Goal: Task Accomplishment & Management: Use online tool/utility

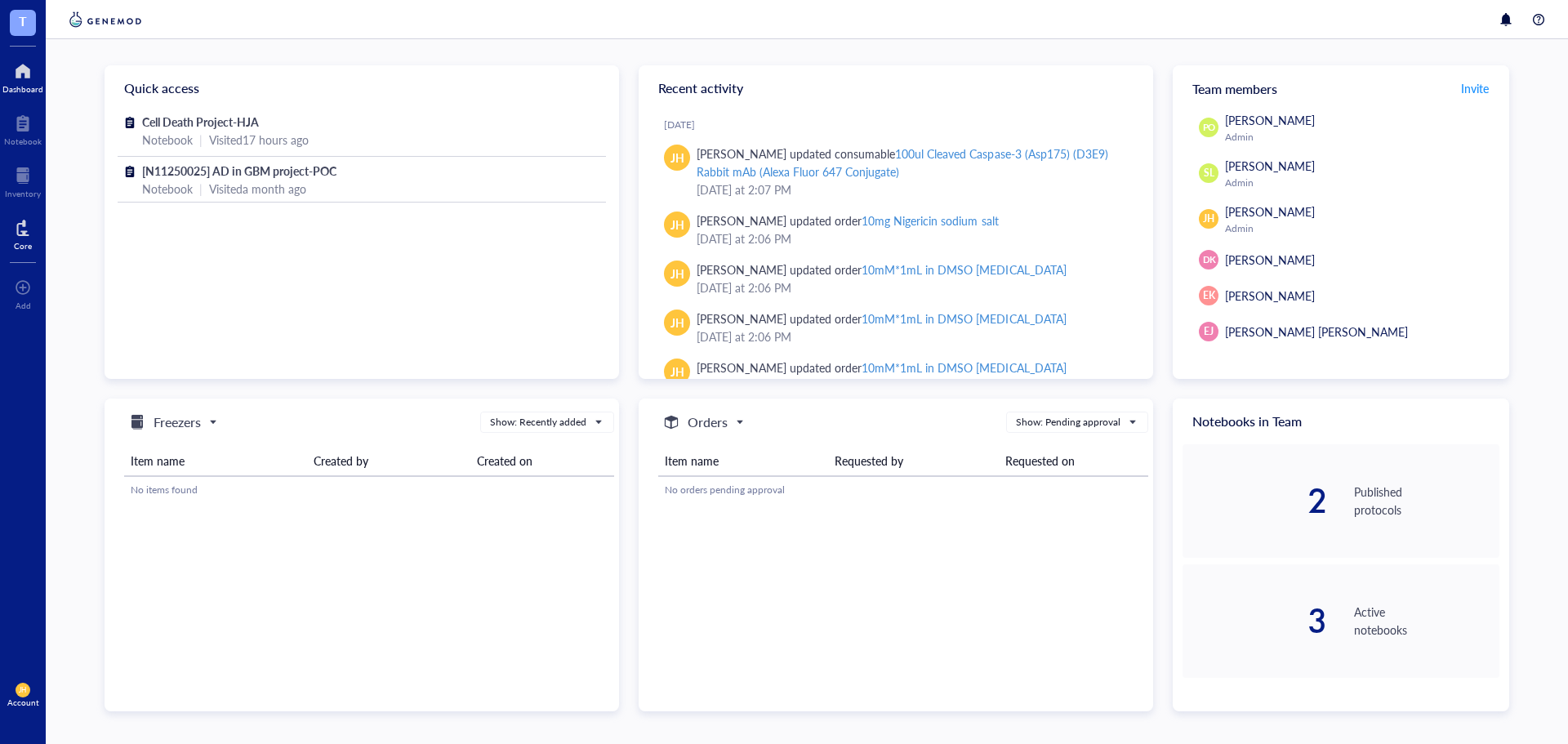
click at [20, 235] on div at bounding box center [22, 228] width 18 height 26
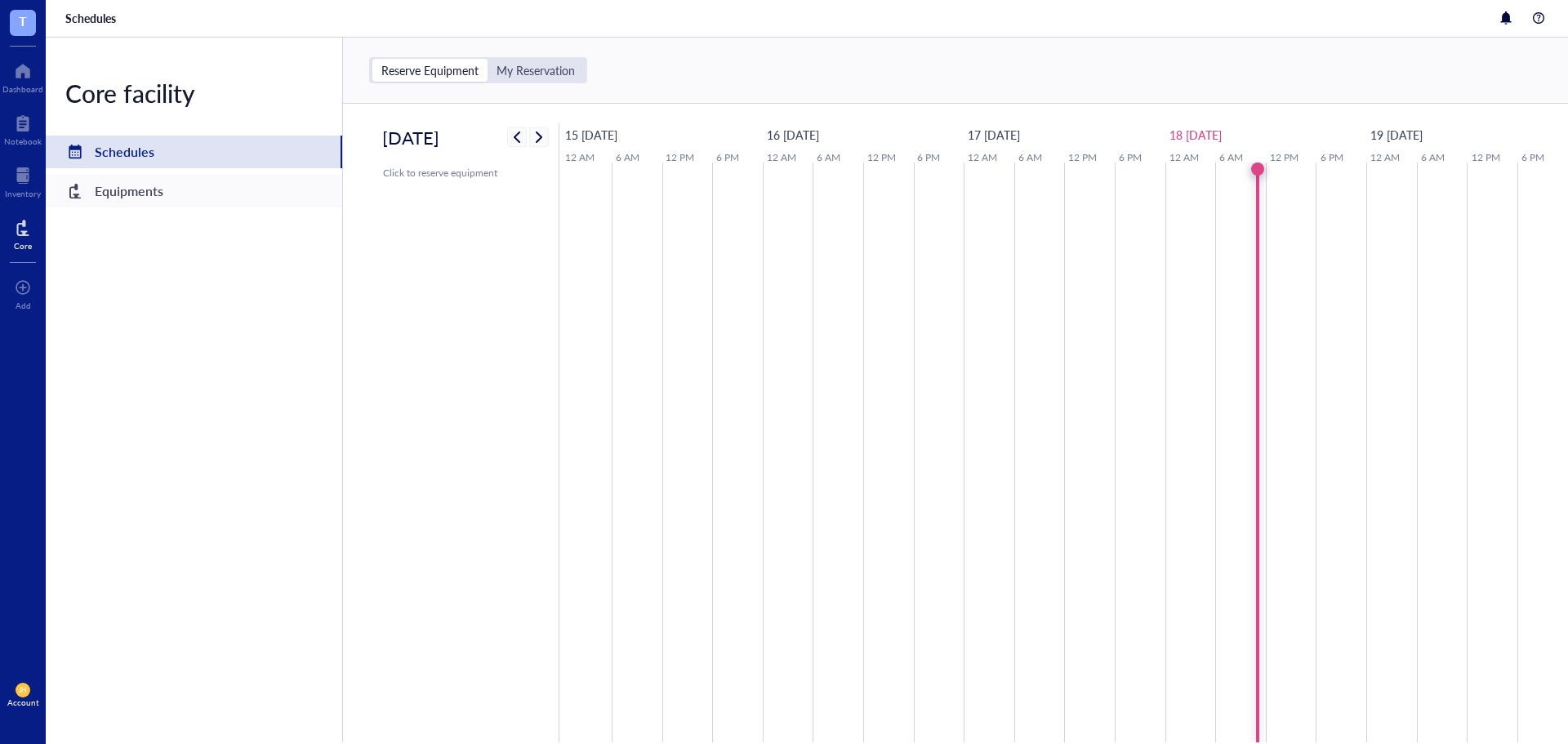
click at [147, 204] on div "Equipments" at bounding box center [194, 191] width 297 height 33
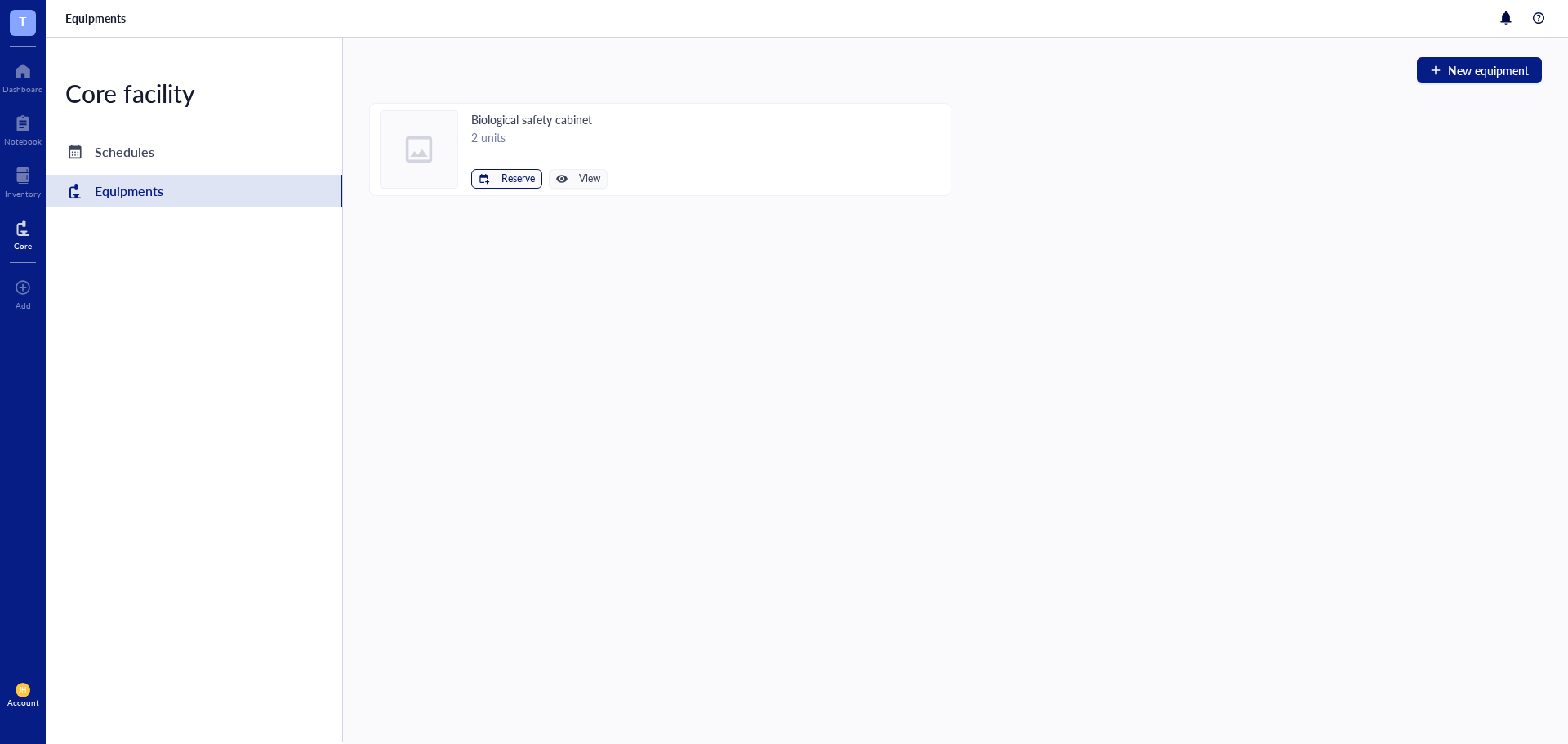
click at [525, 181] on span "Reserve" at bounding box center [518, 179] width 34 height 11
click at [486, 209] on span "Biological safety cabinet left" at bounding box center [457, 206] width 147 height 18
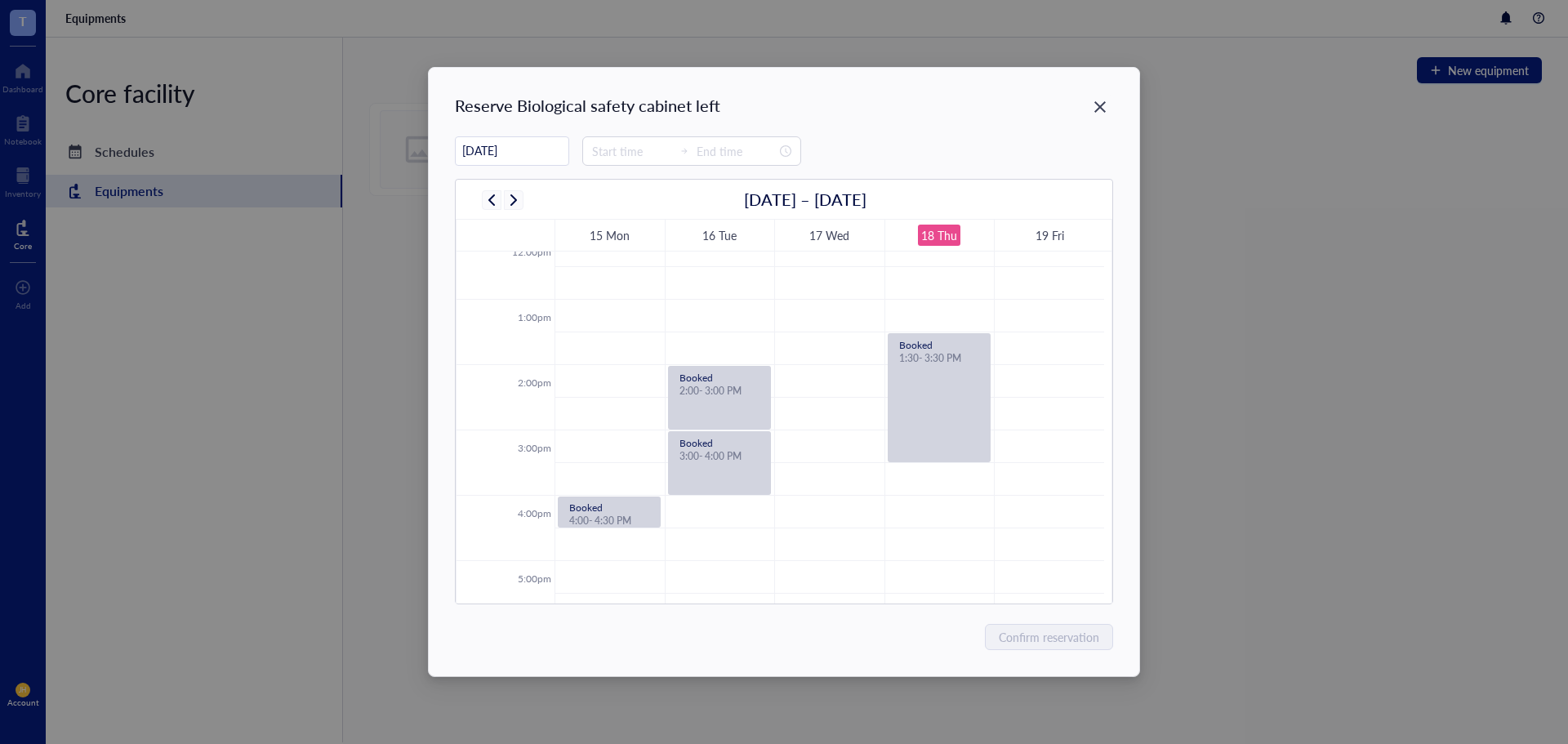
scroll to position [720, 0]
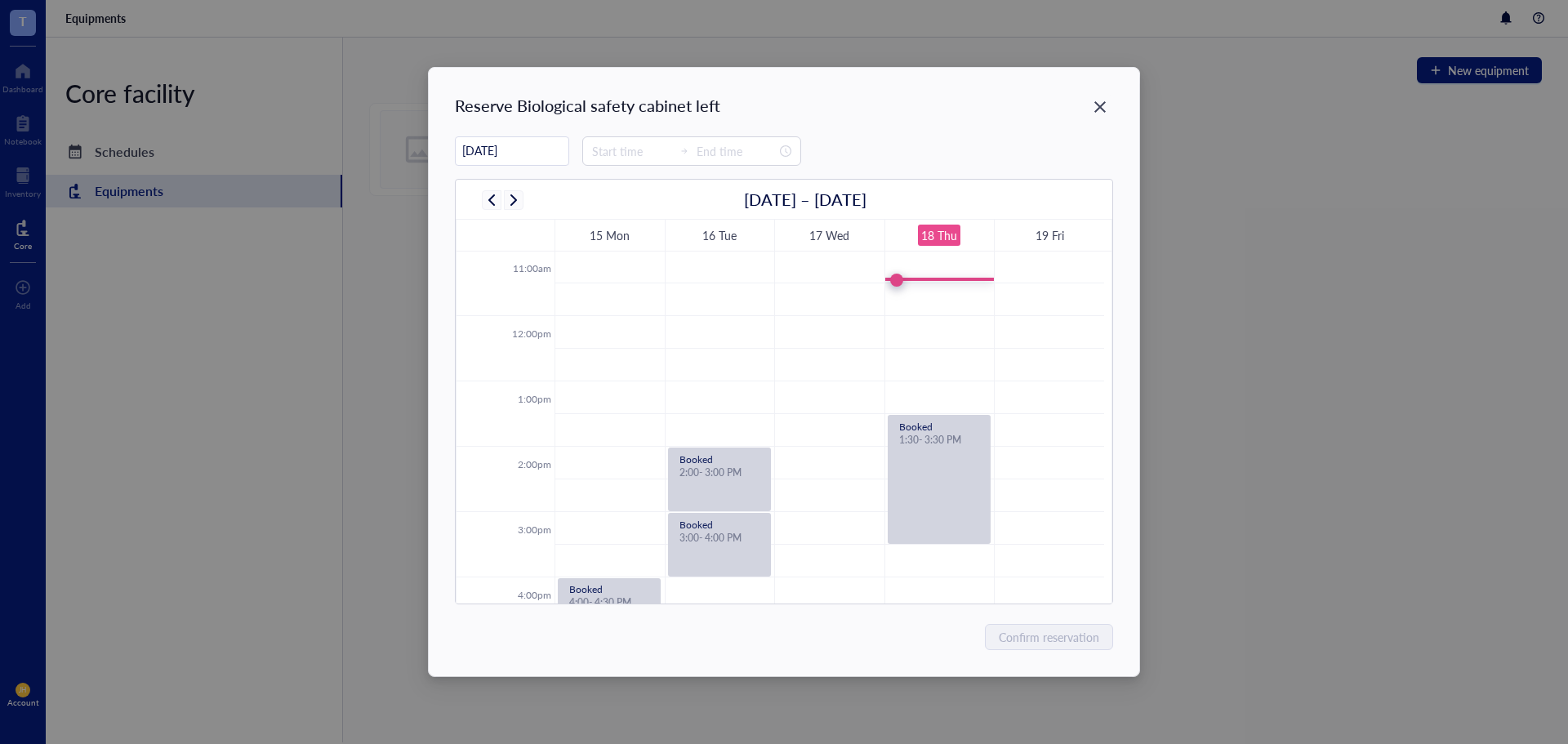
click at [945, 291] on td at bounding box center [829, 300] width 550 height 33
type input "11:30"
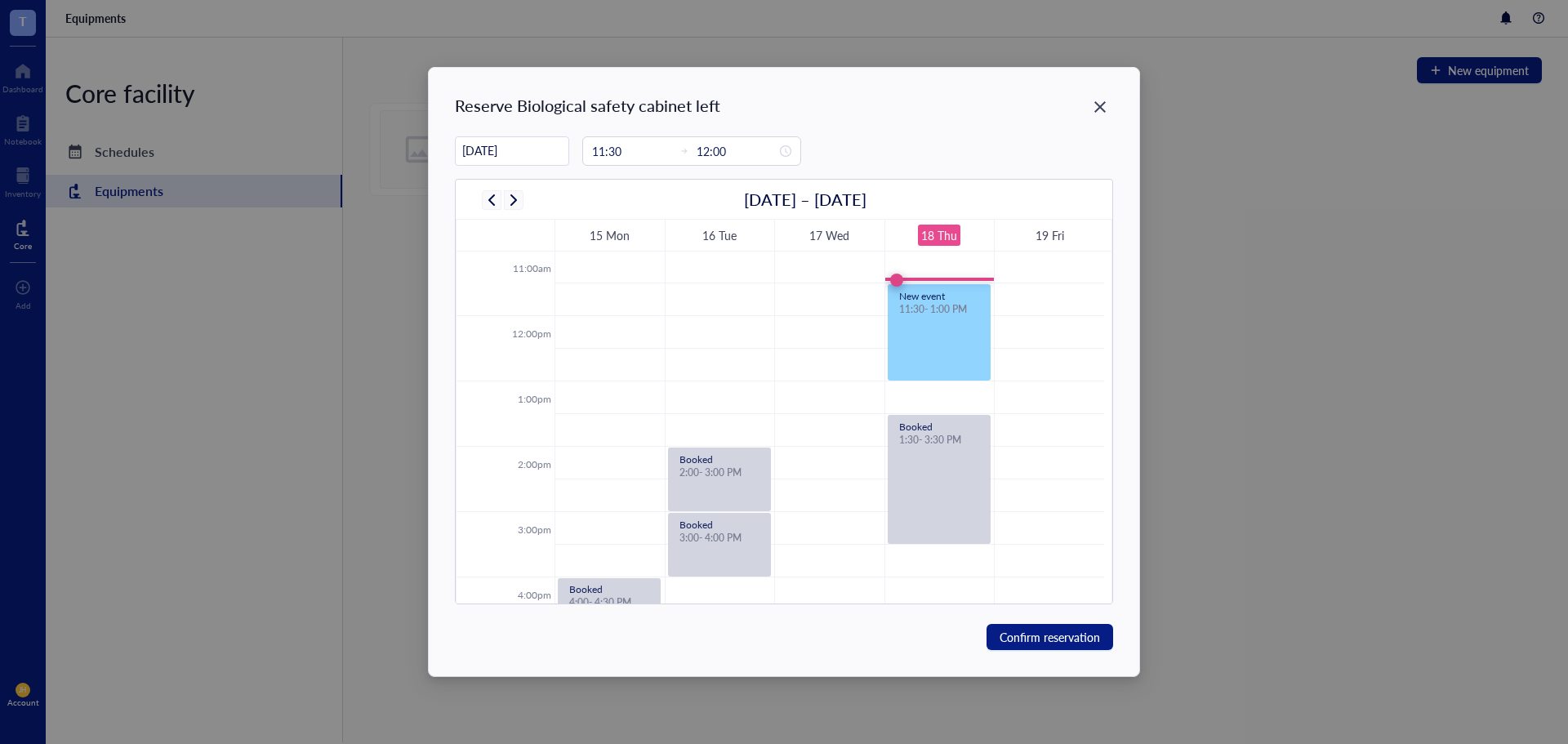
drag, startPoint x: 935, startPoint y: 318, endPoint x: 935, endPoint y: 394, distance: 76.0
click at [935, 394] on div "12:00am 1:00am 2:00am 3:00am 4:00am 5:00am 6:00am 7:00am 8:00am 9:00am 10:00am …" at bounding box center [781, 316] width 648 height 1569
type input "13:00"
click at [1030, 632] on span "Confirm reservation" at bounding box center [1050, 637] width 101 height 18
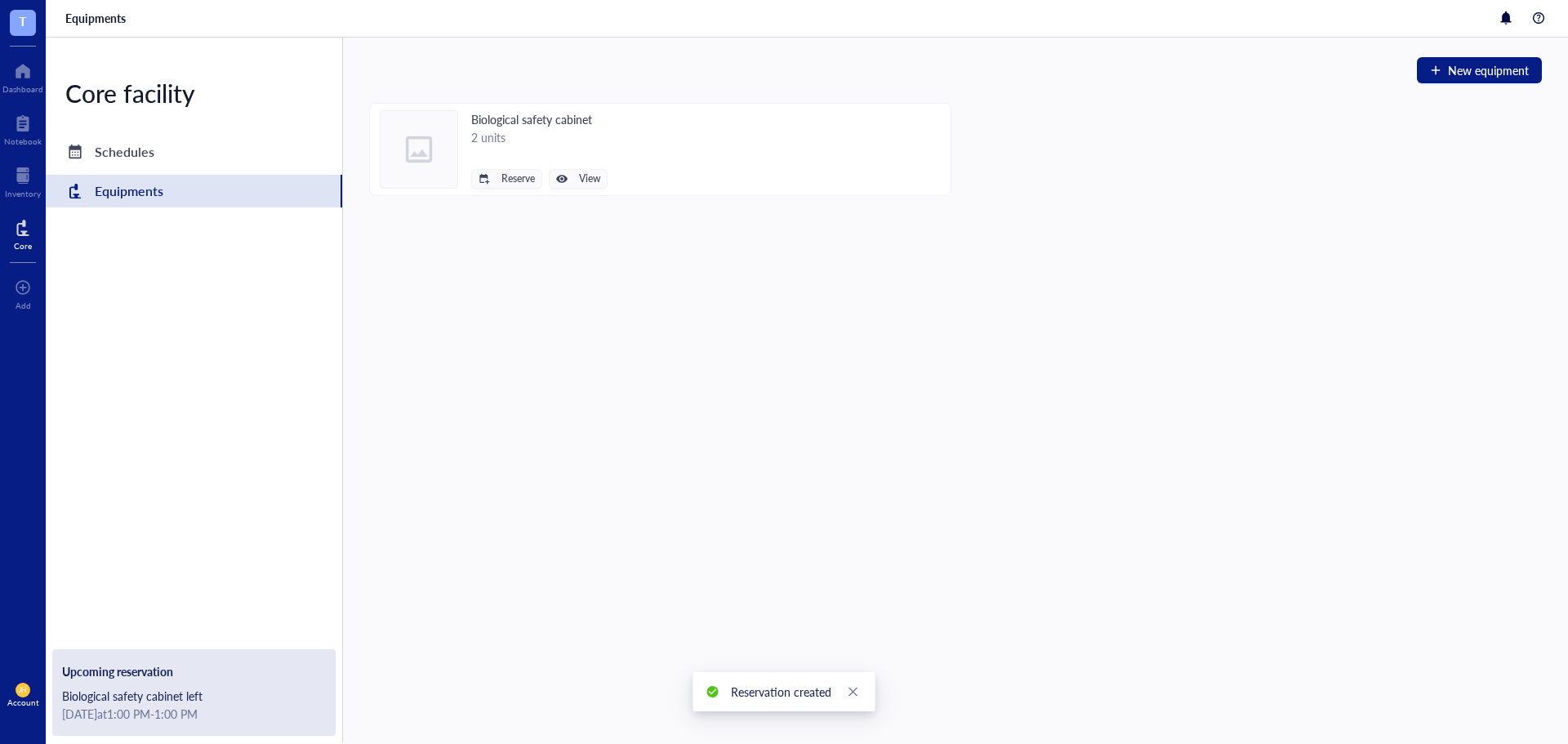
click at [1200, 306] on div "New equipment Biological safety cabinet 2 units Reserve View" at bounding box center [956, 390] width 1225 height 707
